Goal: Information Seeking & Learning: Learn about a topic

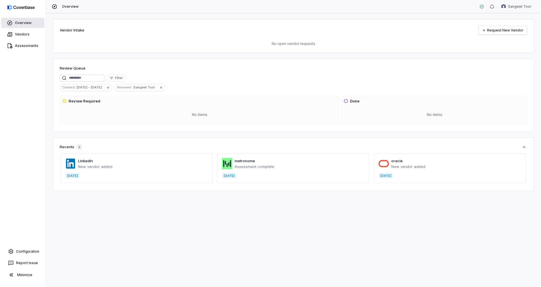
click at [30, 25] on link "Overview" at bounding box center [22, 23] width 43 height 10
click at [494, 5] on icon "button" at bounding box center [492, 7] width 4 height 4
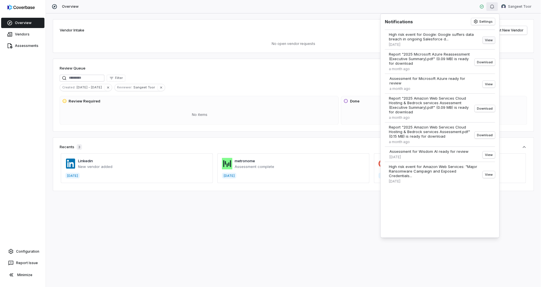
click at [487, 41] on button "View" at bounding box center [488, 40] width 12 height 7
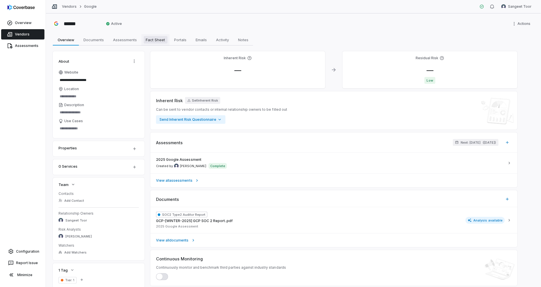
click at [152, 41] on span "Fact Sheet" at bounding box center [156, 39] width 24 height 7
type textarea "*"
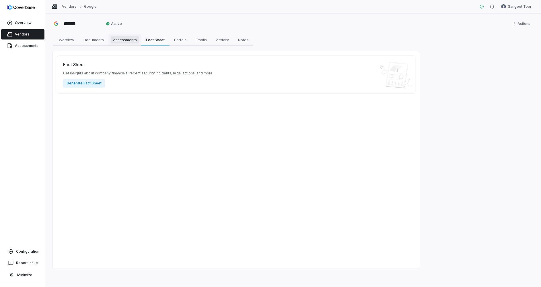
click at [127, 40] on span "Assessments" at bounding box center [125, 39] width 28 height 7
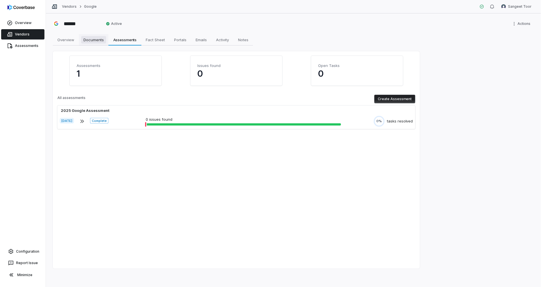
click at [95, 39] on span "Documents" at bounding box center [93, 39] width 25 height 7
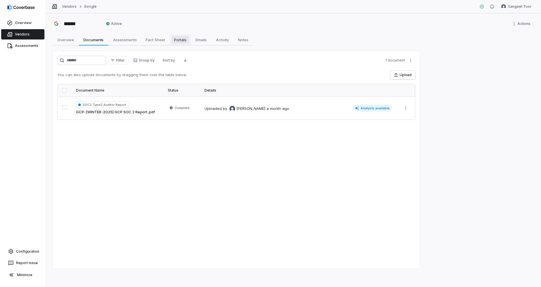
click at [177, 38] on span "Portals" at bounding box center [180, 39] width 17 height 7
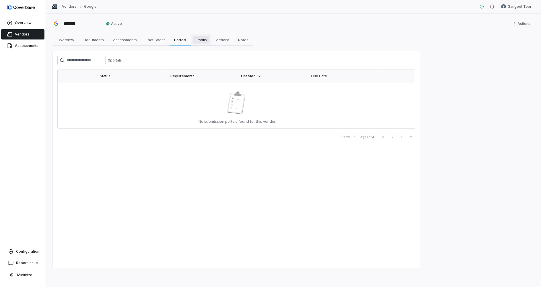
click at [201, 42] on span "Emails" at bounding box center [201, 39] width 16 height 7
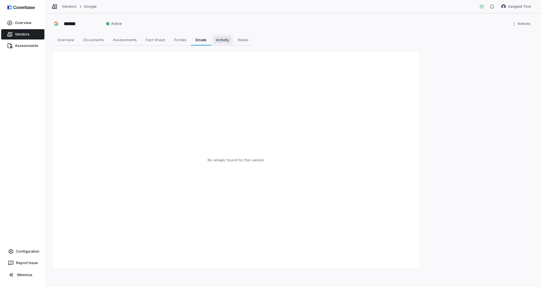
click at [219, 43] on span "Activity" at bounding box center [222, 39] width 17 height 7
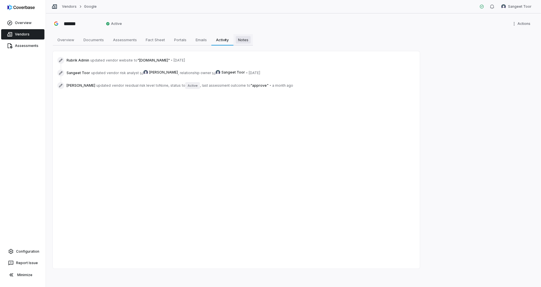
click at [243, 44] on link "Notes Notes" at bounding box center [242, 39] width 19 height 11
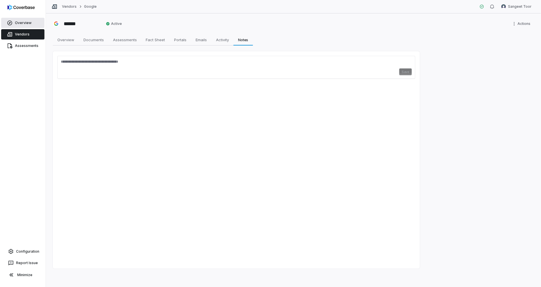
click at [30, 22] on link "Overview" at bounding box center [22, 23] width 43 height 10
